Goal: Task Accomplishment & Management: Use online tool/utility

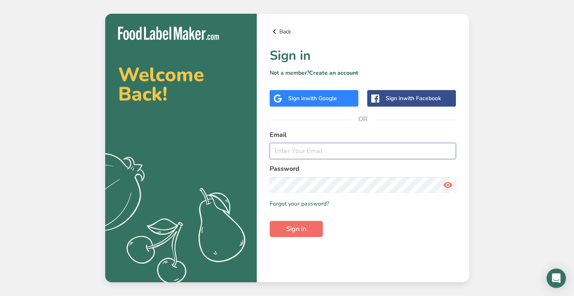
type input "[EMAIL_ADDRESS][DOMAIN_NAME]"
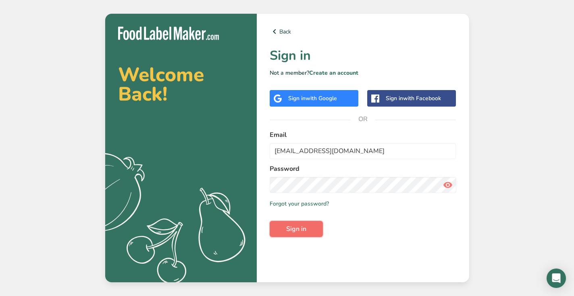
click at [296, 231] on span "Sign in" at bounding box center [296, 229] width 20 height 10
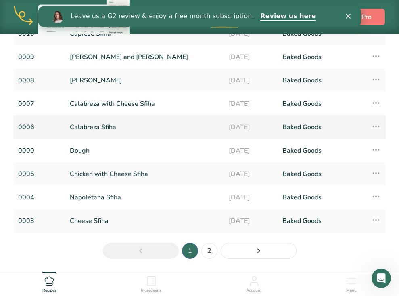
scroll to position [138, 0]
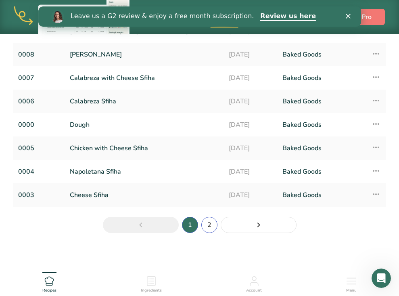
click at [211, 227] on link "2" at bounding box center [209, 225] width 16 height 16
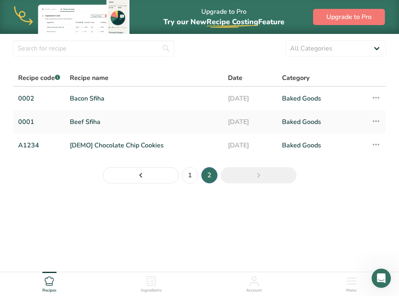
scroll to position [24, 0]
click at [192, 177] on link "1" at bounding box center [190, 175] width 16 height 16
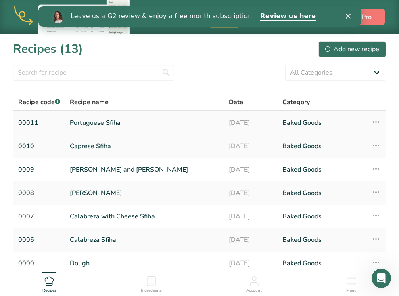
click at [102, 123] on link "Portuguese Sfiha" at bounding box center [144, 122] width 149 height 17
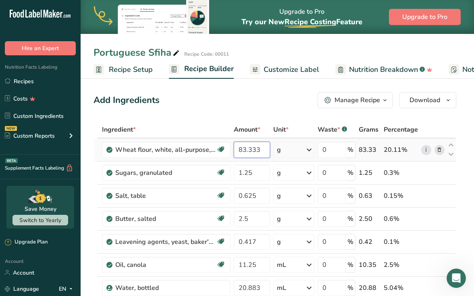
click at [263, 152] on input "83.333" at bounding box center [252, 150] width 36 height 16
type input "100"
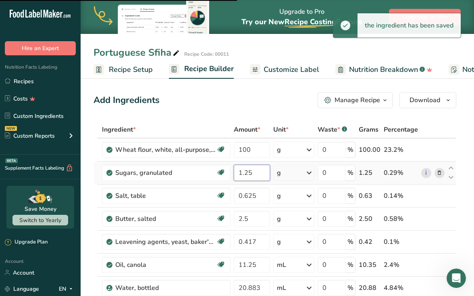
click at [255, 171] on input "1.25" at bounding box center [252, 173] width 36 height 16
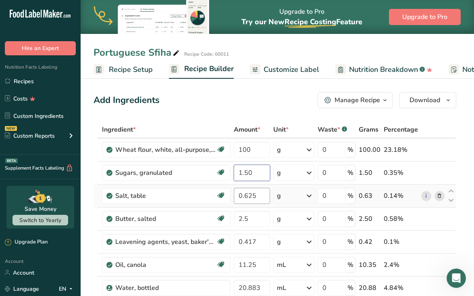
type input "1.50"
type input "0.75"
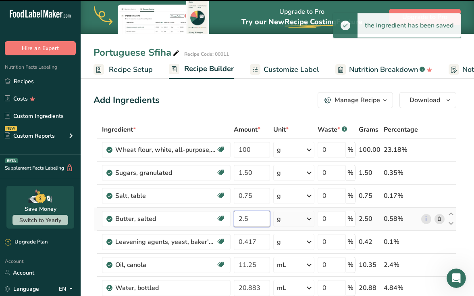
type input "2"
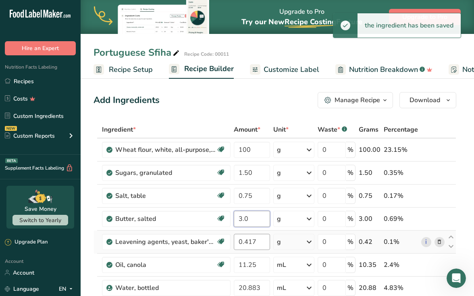
type input "3.0"
type input "0.50"
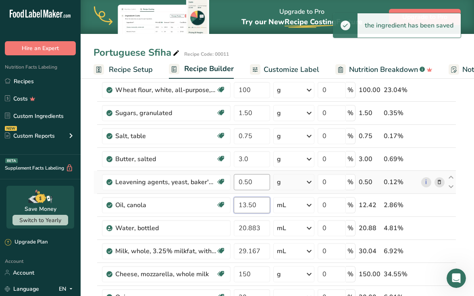
scroll to position [62, 0]
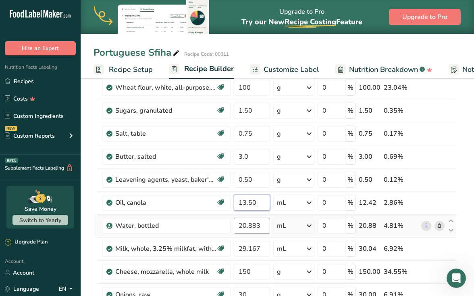
type input "13.50"
click at [259, 228] on div "Ingredient * Amount * Unit * Waste * .a-a{fill:#347362;}.b-a{fill:#fff;} Grams …" at bounding box center [275, 254] width 363 height 390
type input "25"
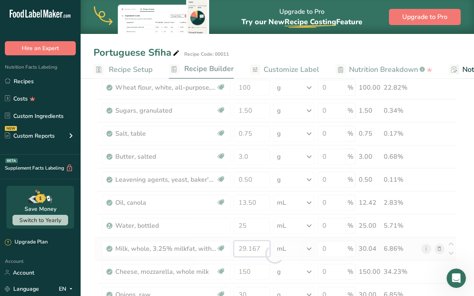
click at [258, 249] on div "Ingredient * Amount * Unit * Waste * .a-a{fill:#347362;}.b-a{fill:#fff;} Grams …" at bounding box center [275, 254] width 363 height 390
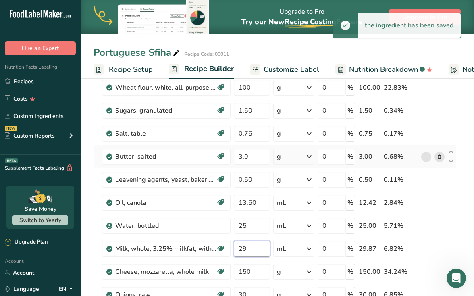
type input "2"
type input "30"
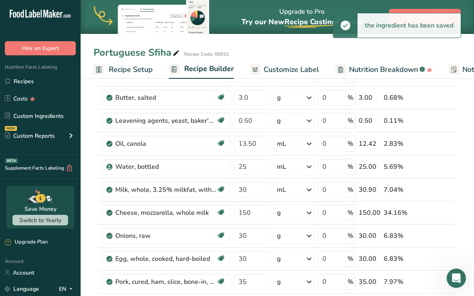
scroll to position [129, 0]
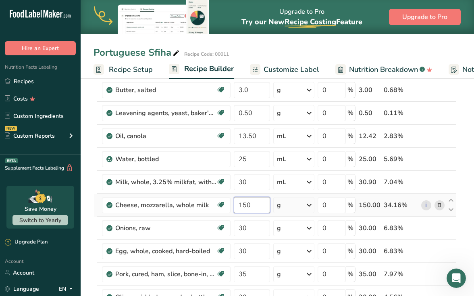
click at [257, 206] on input "150" at bounding box center [252, 205] width 36 height 16
type input "100"
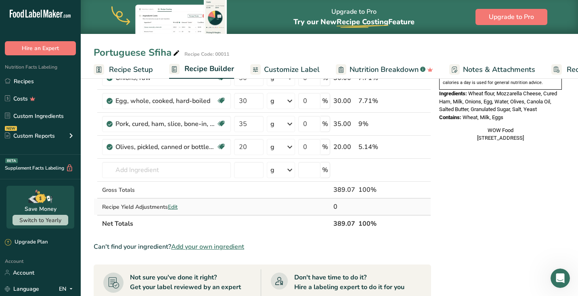
scroll to position [275, 0]
